Goal: Find specific page/section: Find specific page/section

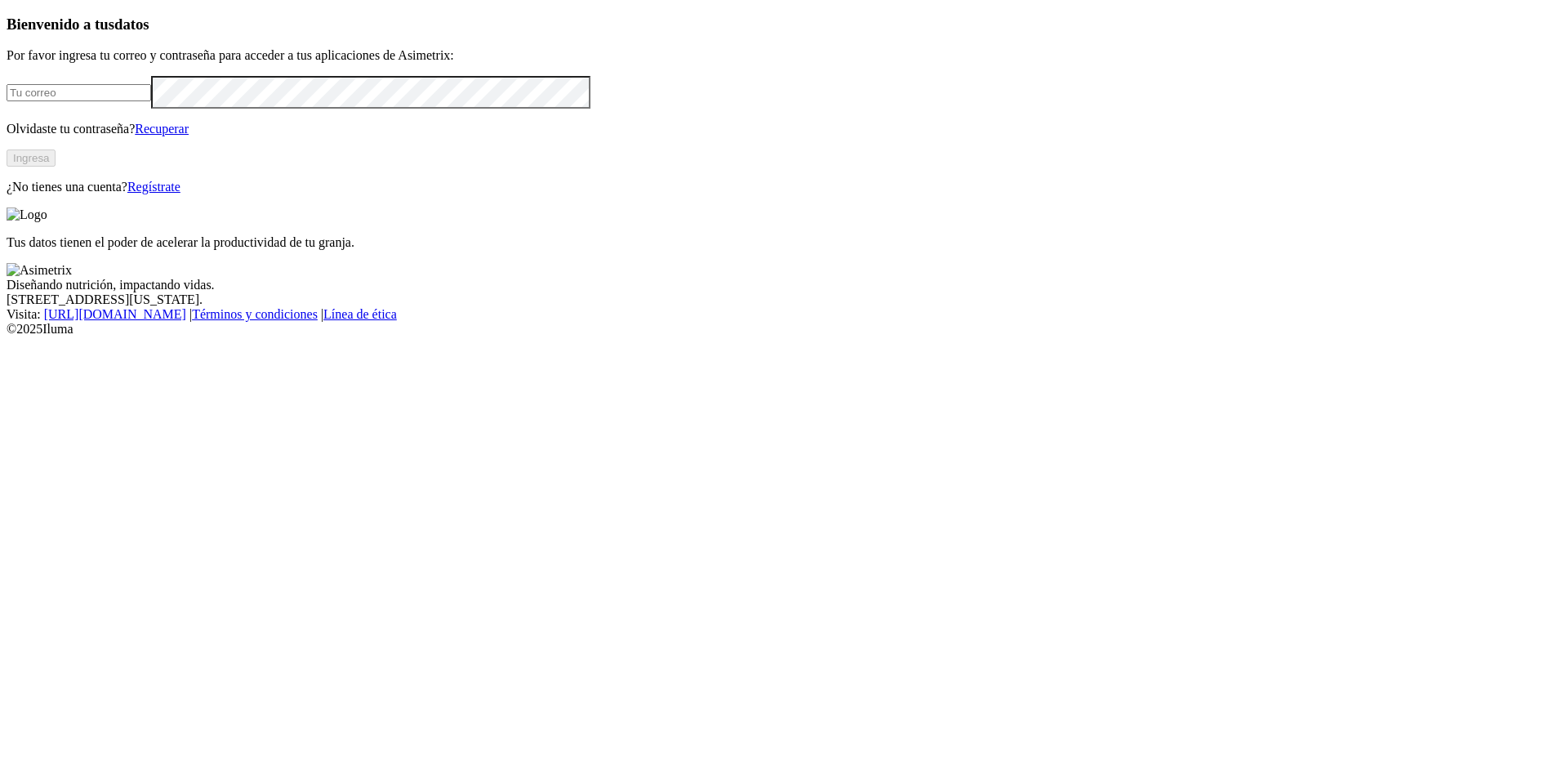
click at [173, 108] on form at bounding box center [783, 92] width 1555 height 32
click at [151, 101] on input "email" at bounding box center [78, 92] width 145 height 17
click at [6, 336] on com-1password-button at bounding box center [6, 336] width 0 height 0
type input "[PERSON_NAME][EMAIL_ADDRESS][PERSON_NAME][DOMAIN_NAME]"
click at [56, 167] on button "Ingresa" at bounding box center [30, 158] width 49 height 17
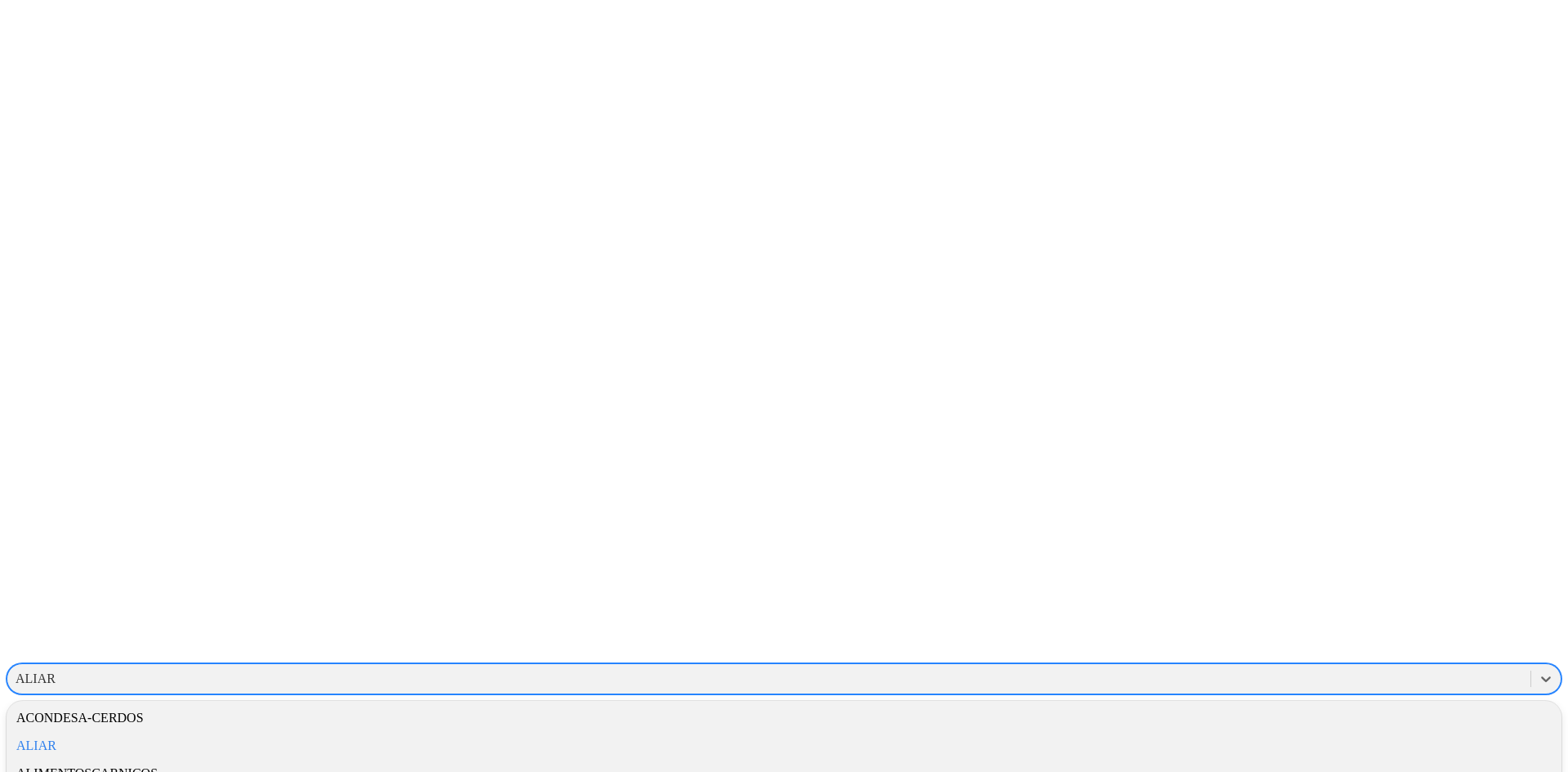
click at [1234, 666] on div "ALIAR" at bounding box center [768, 679] width 1523 height 25
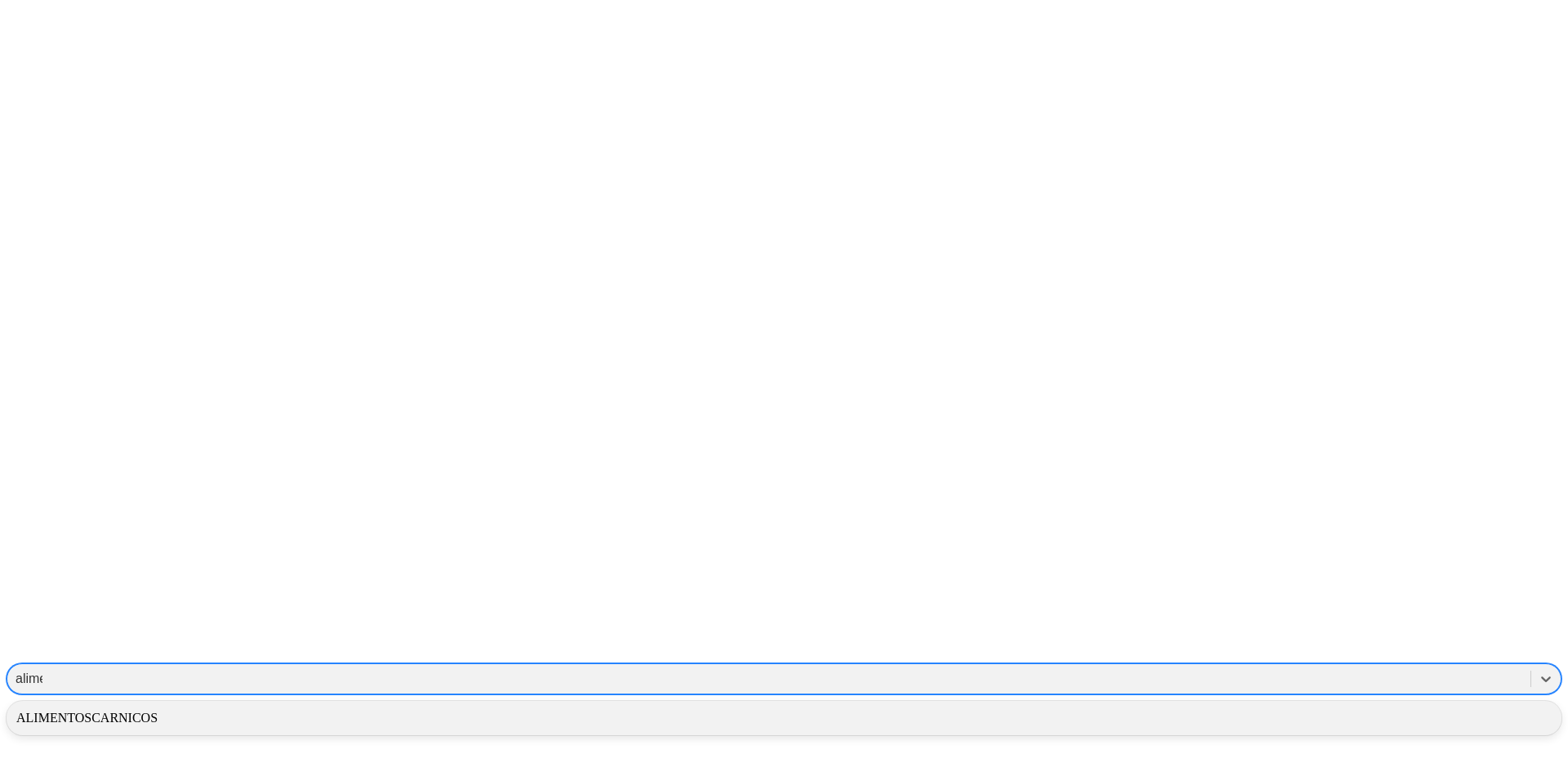
type input "alimen"
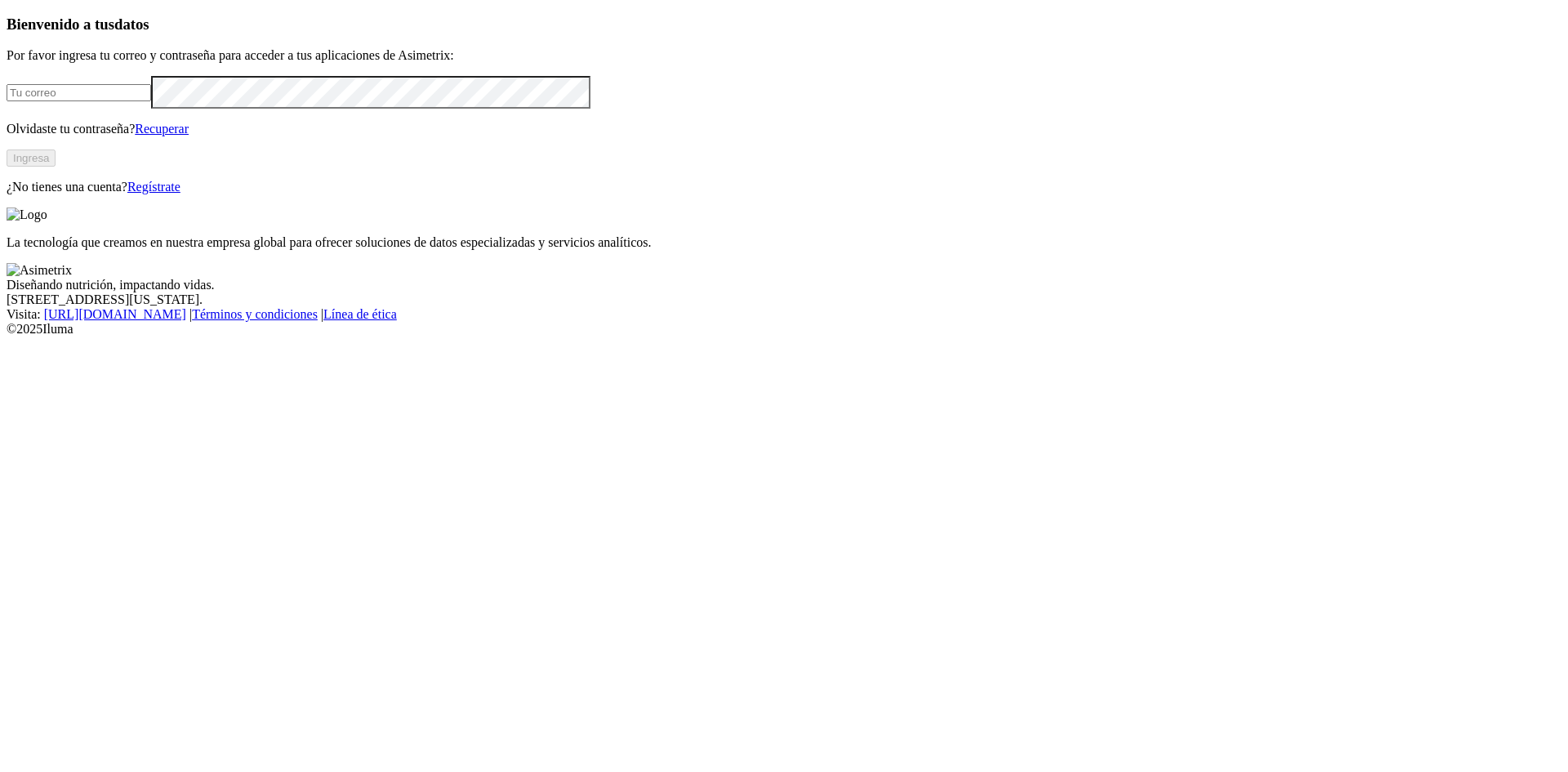
click at [151, 101] on input "email" at bounding box center [78, 92] width 145 height 17
type input "alejandro.sanchez@premexcorp.com"
click at [56, 167] on button "Ingresa" at bounding box center [30, 158] width 49 height 17
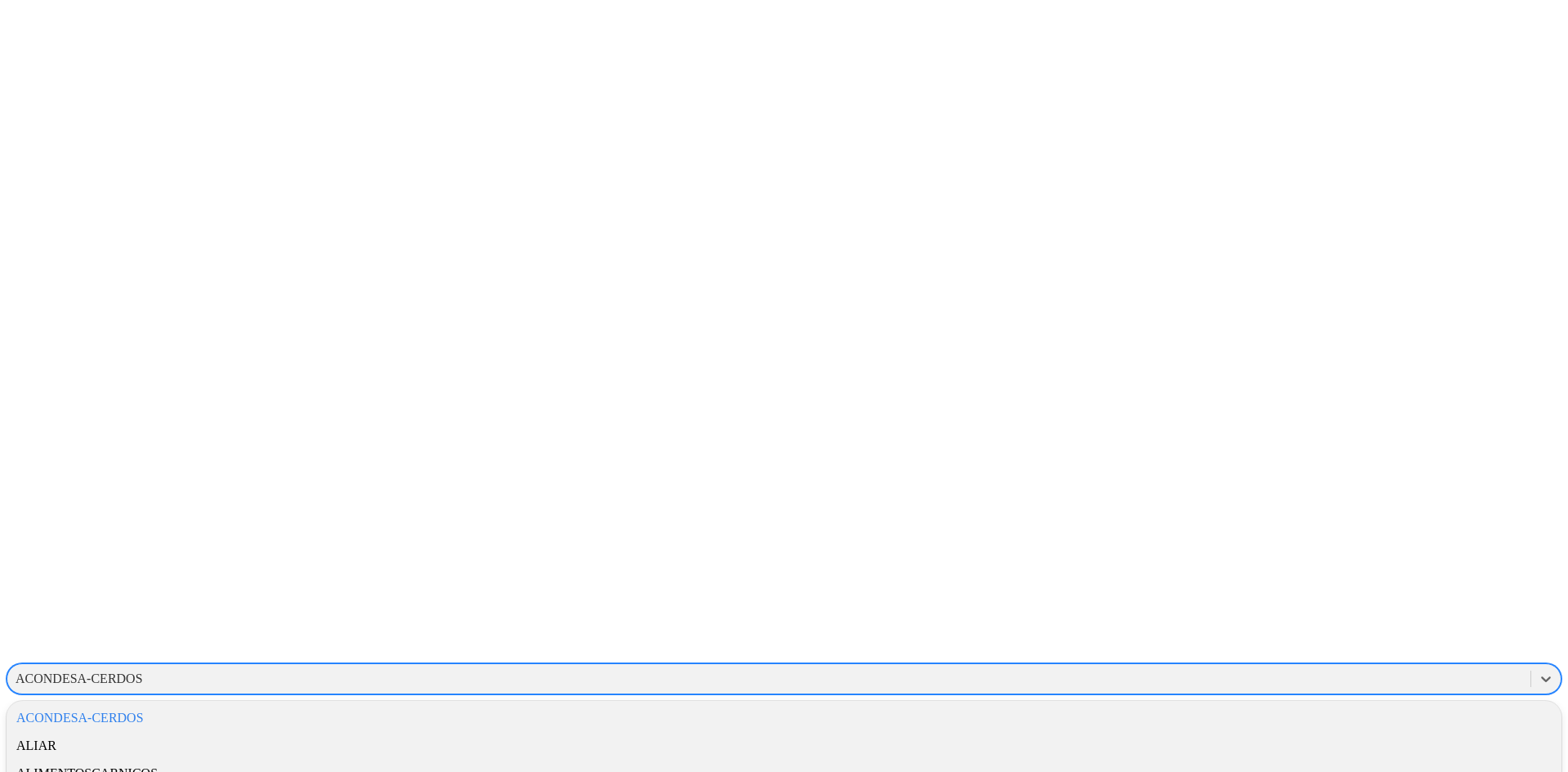
click at [1288, 666] on div "ACONDESA-CERDOS" at bounding box center [768, 679] width 1523 height 25
click at [1295, 760] on div "ALIMENTOSCARNICOS" at bounding box center [783, 773] width 1555 height 28
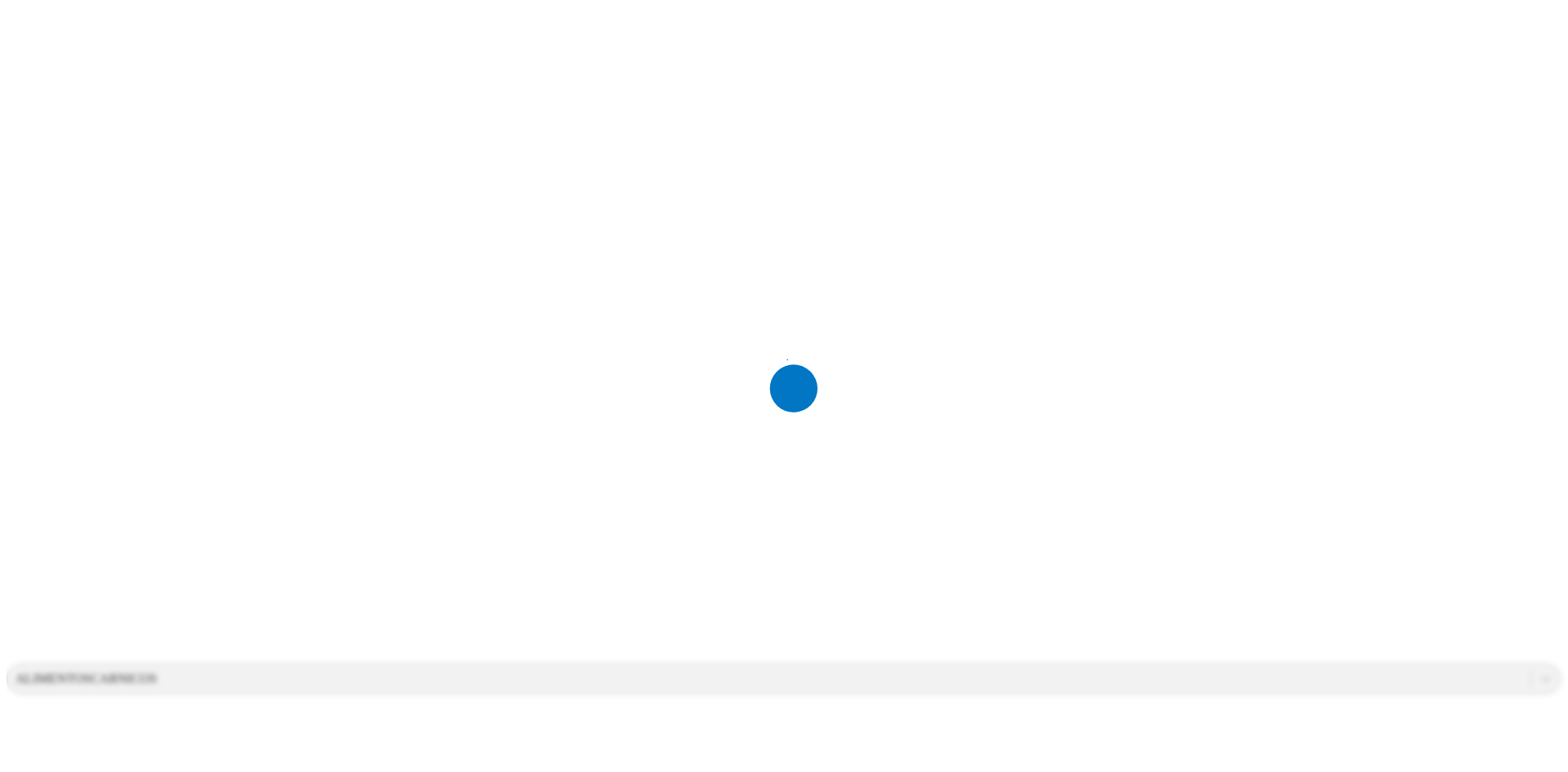
click at [760, 407] on icon at bounding box center [790, 386] width 163 height 163
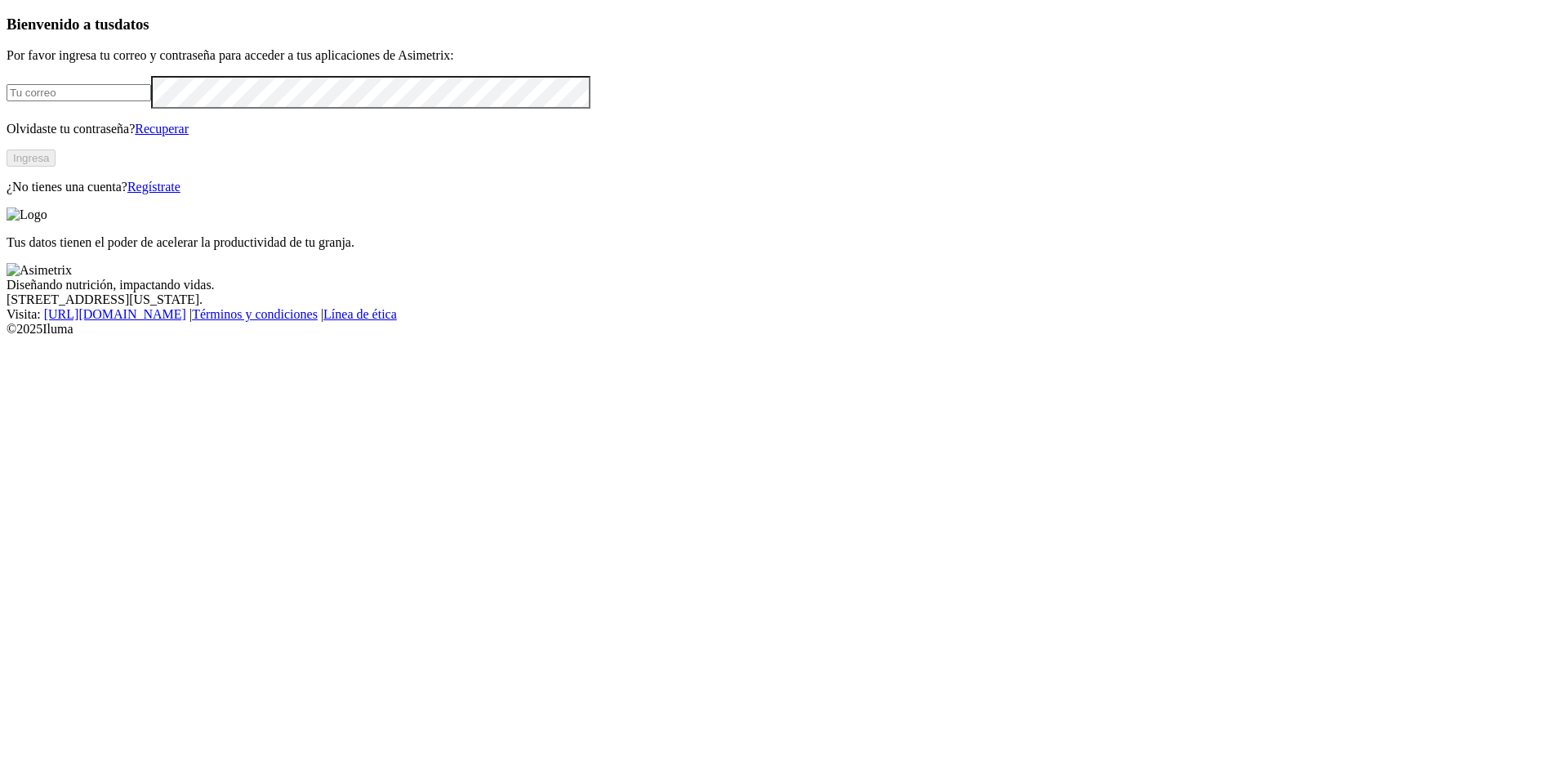
click at [151, 101] on input "email" at bounding box center [78, 92] width 145 height 17
type input "[PERSON_NAME][EMAIL_ADDRESS][PERSON_NAME][DOMAIN_NAME]"
click at [56, 167] on button "Ingresa" at bounding box center [30, 158] width 49 height 17
